Goal: Transaction & Acquisition: Purchase product/service

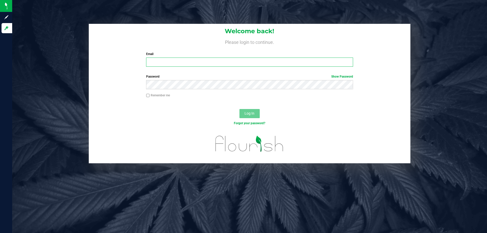
click at [171, 61] on input "Email" at bounding box center [249, 62] width 207 height 9
type input "[EMAIL_ADDRESS][DOMAIN_NAME]"
click at [240, 109] on button "Log In" at bounding box center [250, 113] width 20 height 9
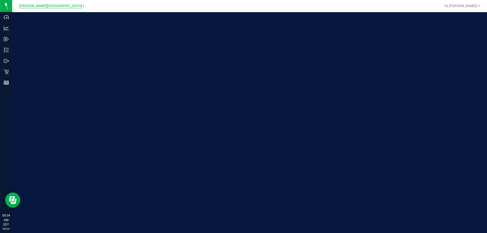
click at [45, 7] on span "[PERSON_NAME][GEOGRAPHIC_DATA]" at bounding box center [50, 6] width 63 height 5
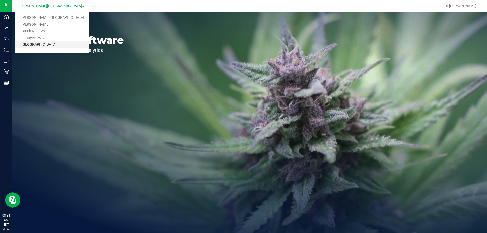
click at [45, 45] on link "[GEOGRAPHIC_DATA]" at bounding box center [52, 44] width 74 height 7
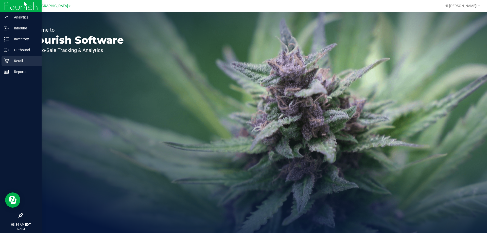
click at [9, 59] on p "Retail" at bounding box center [24, 61] width 30 height 6
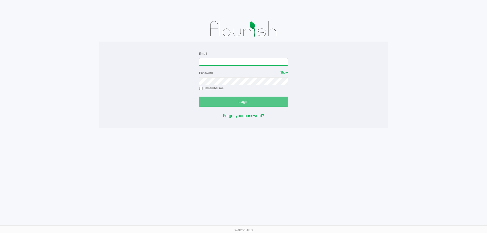
click at [228, 65] on input "Email" at bounding box center [243, 62] width 89 height 8
type input "[EMAIL_ADDRESS][DOMAIN_NAME]"
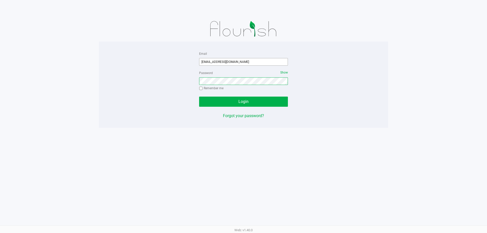
click at [199, 97] on button "Login" at bounding box center [243, 102] width 89 height 10
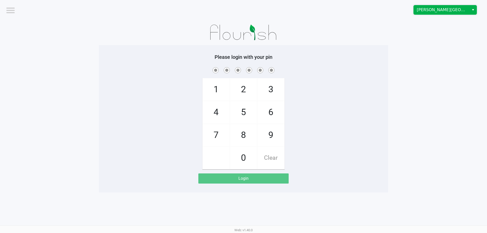
click at [436, 12] on span "[PERSON_NAME][GEOGRAPHIC_DATA]" at bounding box center [441, 10] width 49 height 6
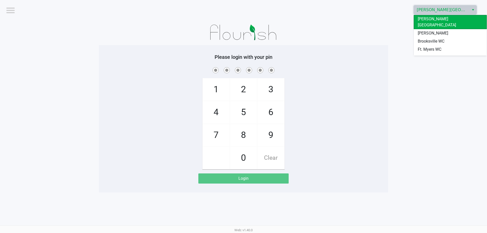
click at [425, 55] on span "[GEOGRAPHIC_DATA]" at bounding box center [437, 58] width 38 height 6
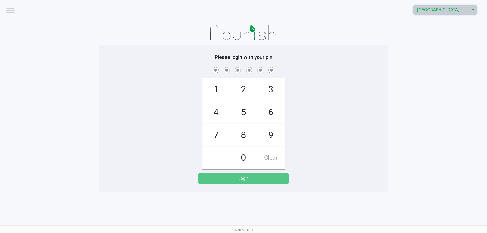
click at [215, 137] on span "7" at bounding box center [216, 135] width 27 height 22
checkbox input "true"
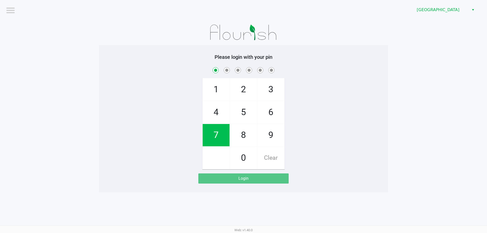
drag, startPoint x: 215, startPoint y: 137, endPoint x: 251, endPoint y: 111, distance: 44.1
click at [218, 136] on span "7" at bounding box center [216, 135] width 27 height 22
checkbox input "true"
click at [255, 108] on span "5" at bounding box center [243, 112] width 27 height 22
checkbox input "true"
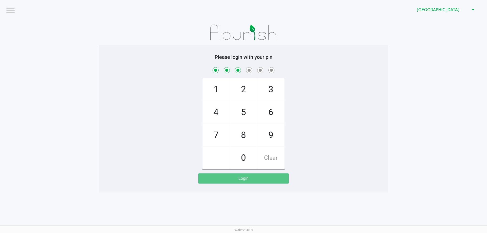
click at [240, 140] on span "8" at bounding box center [243, 135] width 27 height 22
checkbox input "true"
click at [245, 159] on span "0" at bounding box center [243, 158] width 27 height 22
checkbox input "true"
click at [245, 159] on span "0" at bounding box center [243, 158] width 27 height 22
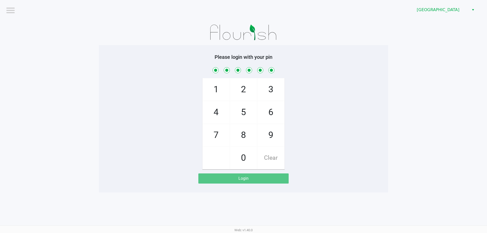
checkbox input "true"
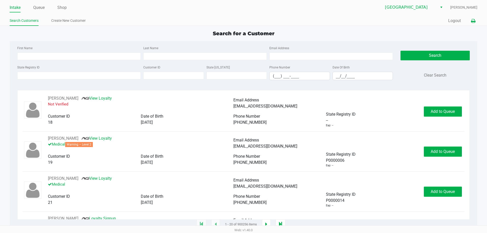
click at [471, 21] on icon at bounding box center [473, 21] width 4 height 4
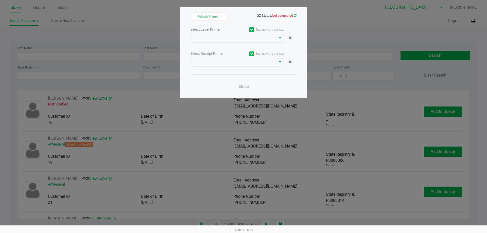
click at [295, 15] on icon at bounding box center [295, 15] width 3 height 3
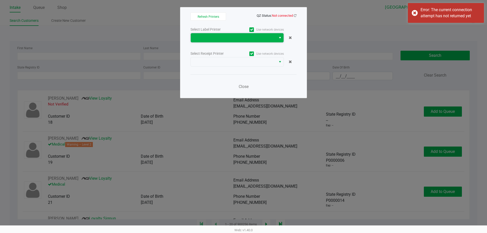
click at [269, 41] on span at bounding box center [233, 38] width 79 height 6
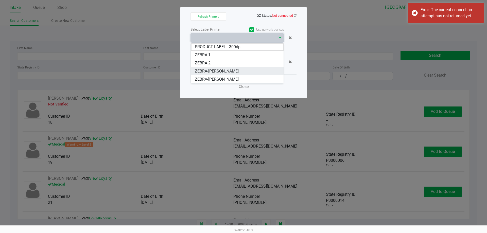
click at [219, 69] on span "ZEBRA-DAVID-COOK" at bounding box center [217, 71] width 44 height 6
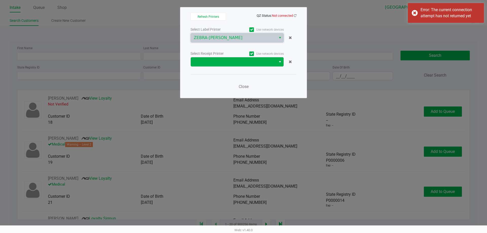
click at [277, 60] on button "Select" at bounding box center [279, 61] width 7 height 9
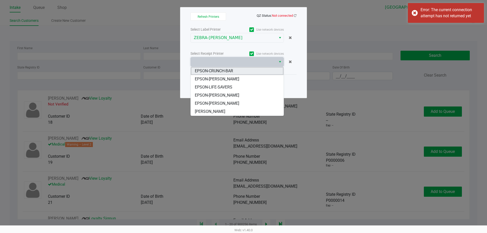
click at [229, 70] on span "EPSON-CRUNCH-BAR" at bounding box center [214, 71] width 38 height 6
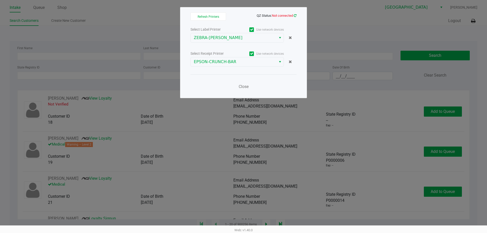
click at [295, 17] on icon at bounding box center [295, 15] width 3 height 3
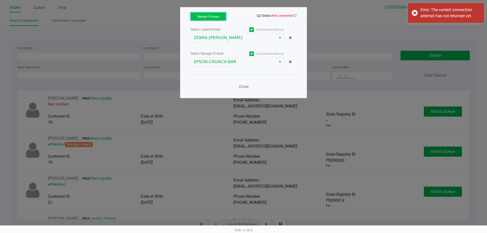
click at [208, 19] on button "Refresh Printers" at bounding box center [209, 16] width 36 height 8
click at [296, 14] on icon at bounding box center [295, 16] width 3 height 4
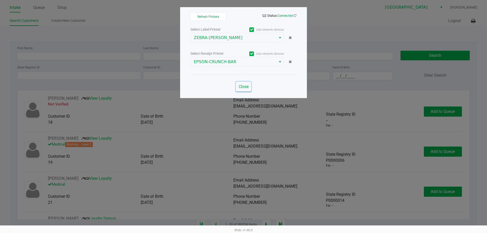
click at [244, 87] on span "Close" at bounding box center [244, 86] width 10 height 5
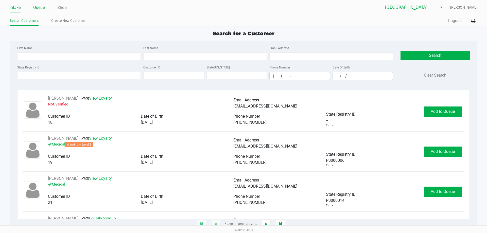
click at [41, 8] on link "Queue" at bounding box center [38, 7] width 11 height 7
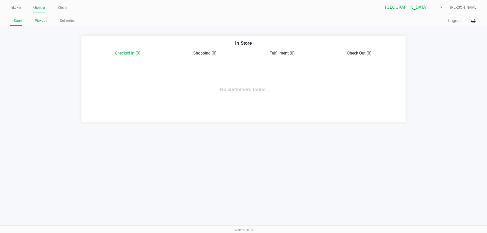
click at [41, 19] on link "Pickups" at bounding box center [41, 21] width 12 height 6
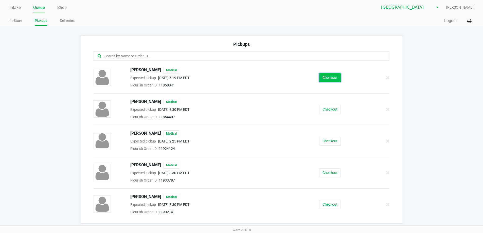
click at [323, 79] on button "Checkout" at bounding box center [330, 77] width 22 height 9
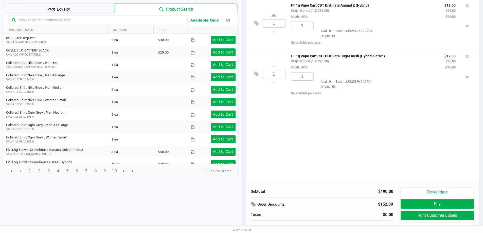
scroll to position [52, 0]
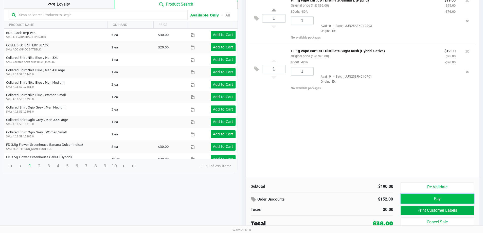
click at [450, 198] on button "Pay" at bounding box center [437, 199] width 73 height 10
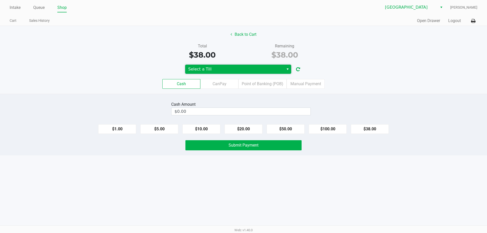
click at [278, 72] on span "Select a Till" at bounding box center [234, 69] width 93 height 6
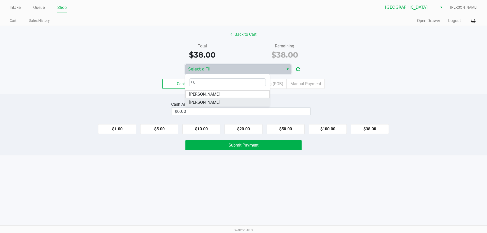
click at [218, 102] on span "VAN-MORRISON" at bounding box center [204, 102] width 30 height 6
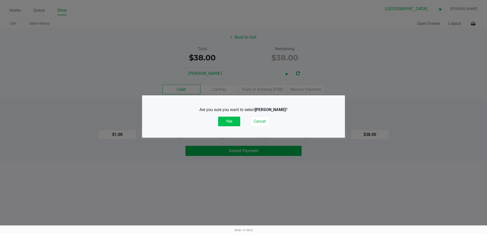
click at [234, 121] on button "Yes" at bounding box center [229, 122] width 22 height 10
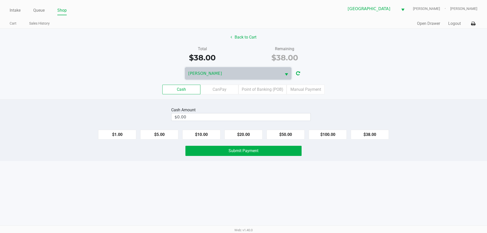
click at [359, 61] on div "Total $38.00 Remaining $38.00" at bounding box center [243, 55] width 495 height 18
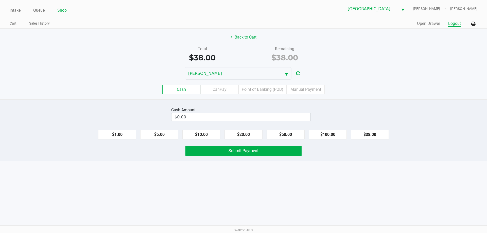
click at [450, 23] on button "Logout" at bounding box center [454, 24] width 13 height 6
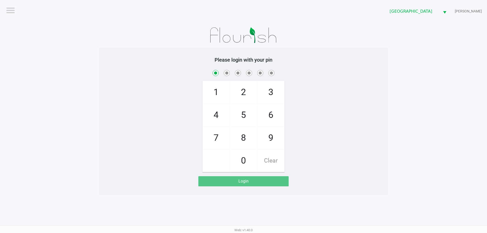
checkbox input "true"
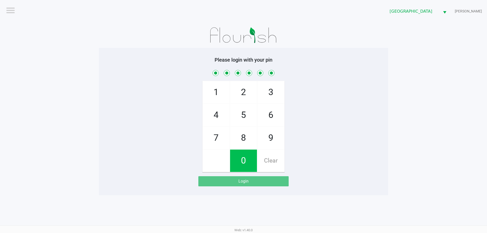
checkbox input "true"
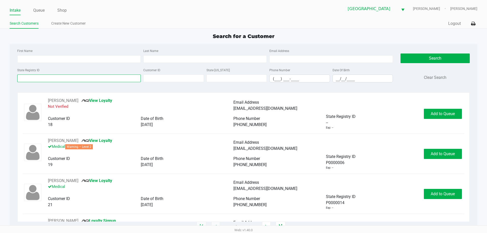
click at [29, 80] on input "State Registry ID" at bounding box center [79, 79] width 124 height 8
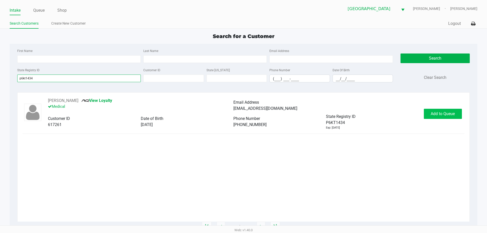
type input "p6kt1434"
click at [438, 117] on button "Add to Queue" at bounding box center [443, 114] width 38 height 10
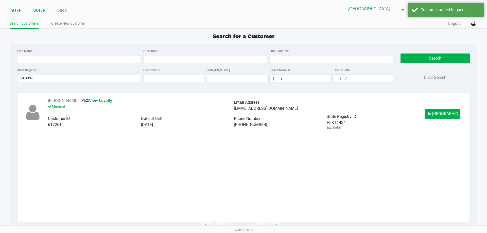
click at [41, 11] on link "Queue" at bounding box center [38, 10] width 11 height 7
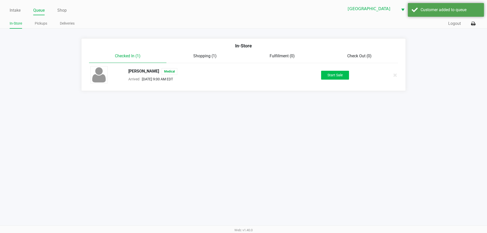
drag, startPoint x: 334, startPoint y: 70, endPoint x: 336, endPoint y: 73, distance: 3.1
click at [335, 72] on div "JONATHAN HARRIS Medical Arrived Sep 23, 2025 9:00 AM EDT Start Sale" at bounding box center [244, 75] width 314 height 18
click at [336, 75] on button "Start Sale" at bounding box center [335, 75] width 28 height 9
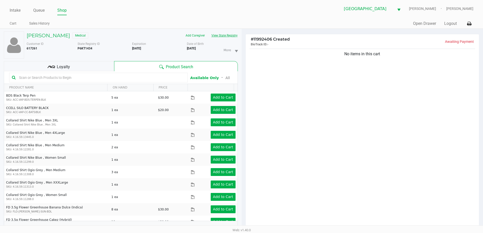
click at [225, 35] on button "View State Registry" at bounding box center [223, 35] width 30 height 8
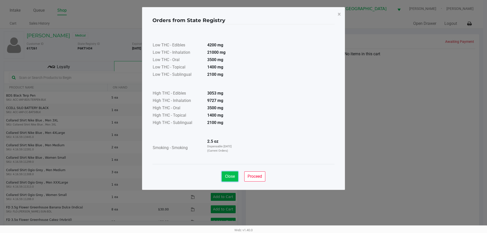
click at [229, 176] on span "Close" at bounding box center [230, 176] width 10 height 5
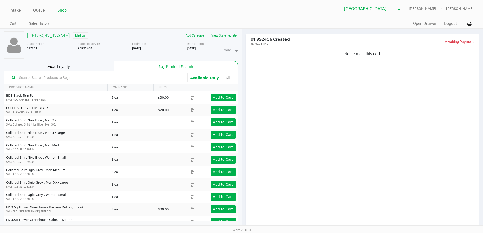
click at [208, 31] on button "View State Registry" at bounding box center [223, 35] width 30 height 8
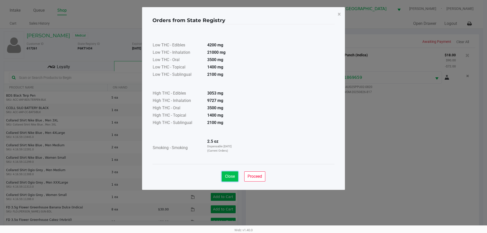
click at [230, 178] on span "Close" at bounding box center [230, 176] width 10 height 5
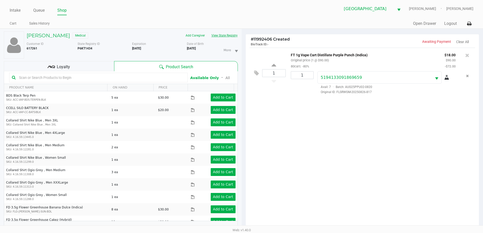
click at [208, 31] on button "View State Registry" at bounding box center [223, 35] width 30 height 8
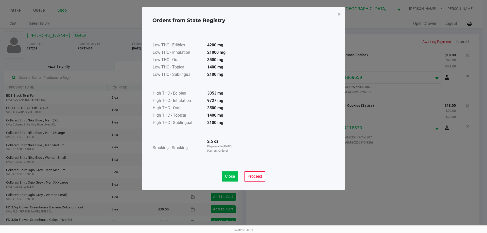
click at [228, 179] on button "Close" at bounding box center [230, 177] width 16 height 10
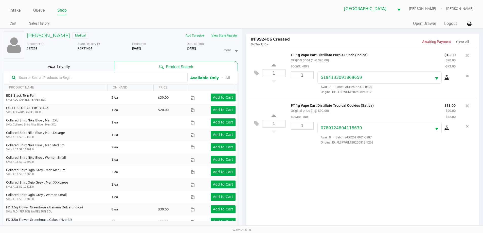
click at [208, 31] on button "View State Registry" at bounding box center [223, 35] width 30 height 8
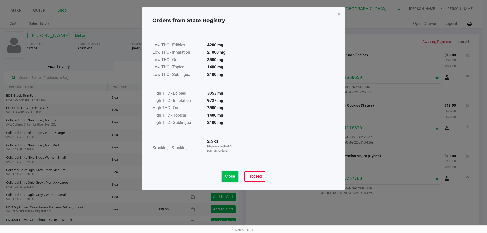
click at [233, 176] on span "Close" at bounding box center [230, 176] width 10 height 5
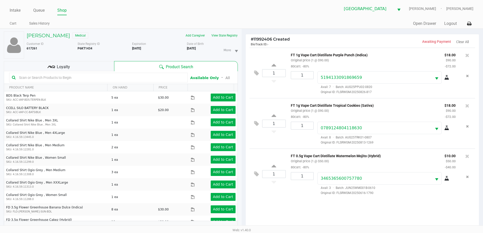
click at [84, 68] on div "Loyalty" at bounding box center [59, 66] width 110 height 10
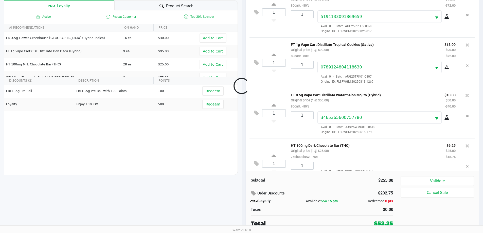
scroll to position [19, 0]
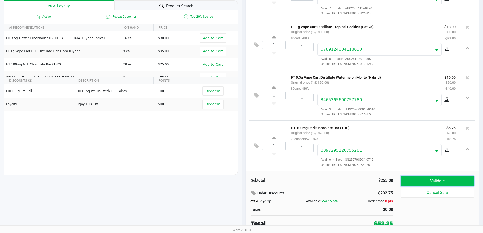
click at [447, 181] on button "Validate" at bounding box center [437, 181] width 73 height 10
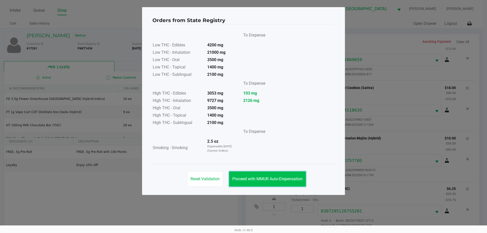
click at [275, 176] on button "Proceed with MMUR Auto-Dispensation" at bounding box center [267, 179] width 77 height 15
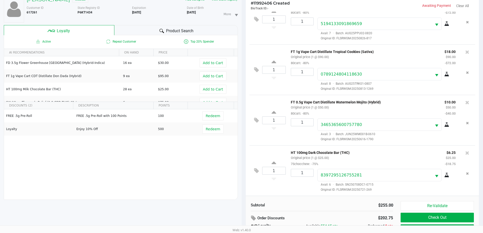
scroll to position [61, 0]
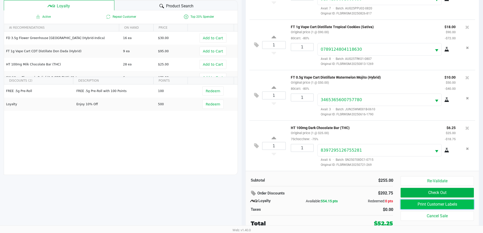
click at [441, 201] on button "Print Customer Labels" at bounding box center [437, 205] width 73 height 10
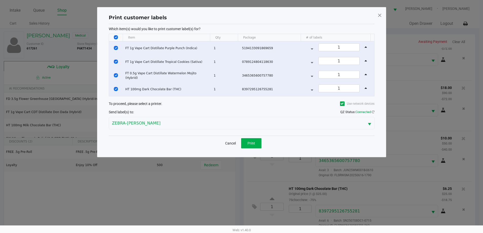
scroll to position [0, 0]
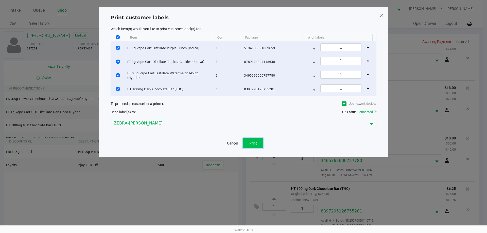
click at [258, 144] on button "Print" at bounding box center [253, 143] width 20 height 10
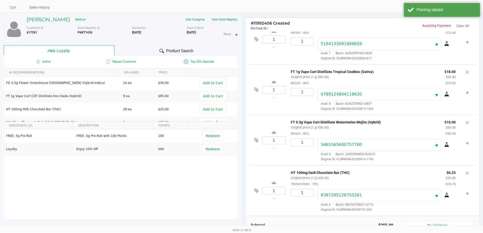
scroll to position [61, 0]
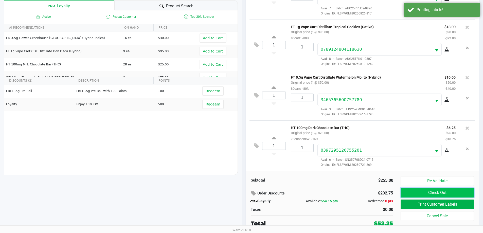
click at [436, 191] on button "Check Out" at bounding box center [437, 193] width 73 height 10
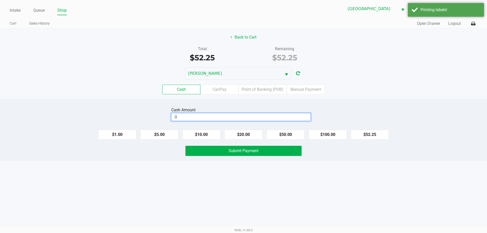
click at [211, 114] on input "0" at bounding box center [241, 116] width 139 height 7
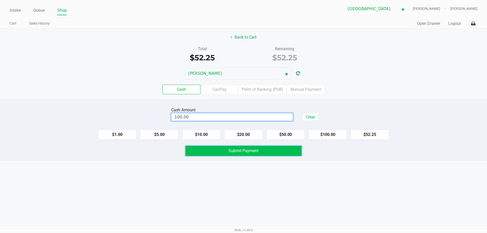
type input "$100.00"
click at [227, 148] on button "Submit Payment" at bounding box center [244, 151] width 116 height 10
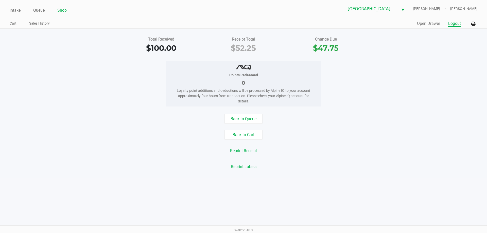
click at [454, 24] on button "Logout" at bounding box center [454, 24] width 13 height 6
